Goal: Task Accomplishment & Management: Complete application form

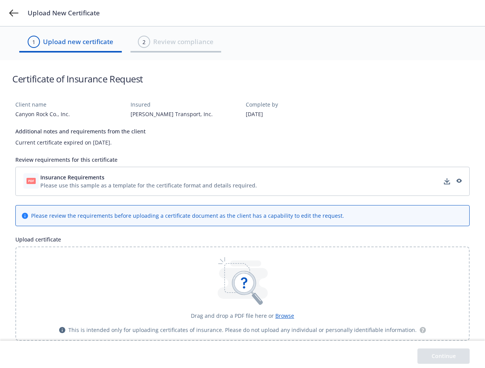
click at [14, 13] on icon at bounding box center [13, 13] width 9 height 7
click at [242, 181] on div "Please use this sample as a template for the certificate format and details req…" at bounding box center [148, 185] width 216 height 8
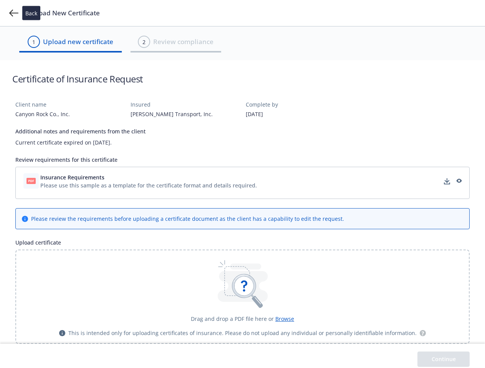
click at [447, 181] on icon "download" at bounding box center [446, 180] width 5 height 5
click at [458, 181] on icon "preview" at bounding box center [458, 181] width 7 height 5
click at [242, 294] on icon at bounding box center [243, 286] width 19 height 19
